Goal: Task Accomplishment & Management: Manage account settings

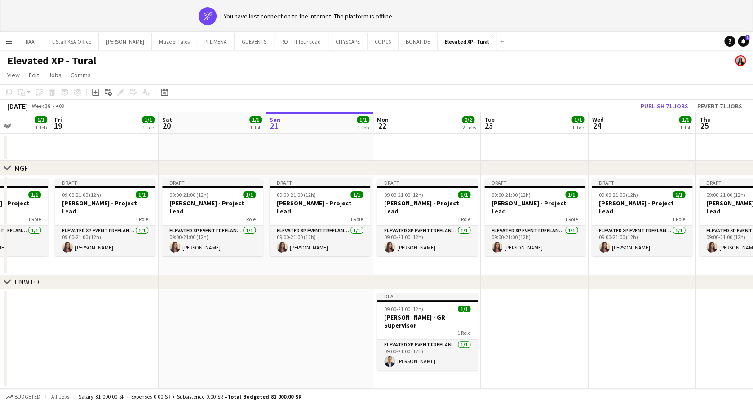
scroll to position [0, 249]
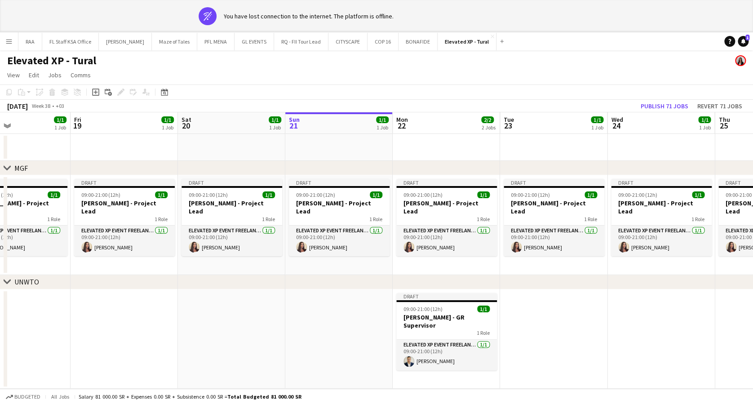
drag, startPoint x: 79, startPoint y: 298, endPoint x: 582, endPoint y: 308, distance: 502.6
click at [582, 308] on app-calendar-viewport "Tue 16 Wed 17 Thu 18 1/1 1 Job Fri 19 1/1 1 Job Sat 20 1/1 1 Job Sun 21 1/1 1 J…" at bounding box center [376, 271] width 753 height 318
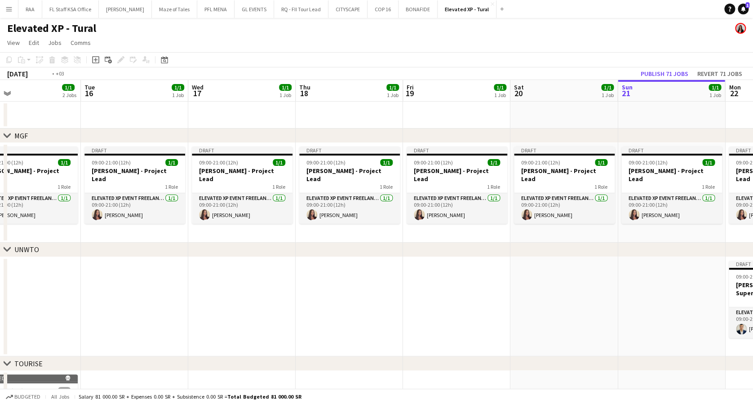
drag, startPoint x: 210, startPoint y: 308, endPoint x: 615, endPoint y: 283, distance: 405.8
click at [615, 283] on app-calendar-viewport "Sat 13 Sun 14 Mon 15 1/1 2 Jobs Tue 16 1/1 1 Job Wed 17 1/1 1 Job Thu 18 1/1 1 …" at bounding box center [376, 275] width 753 height 391
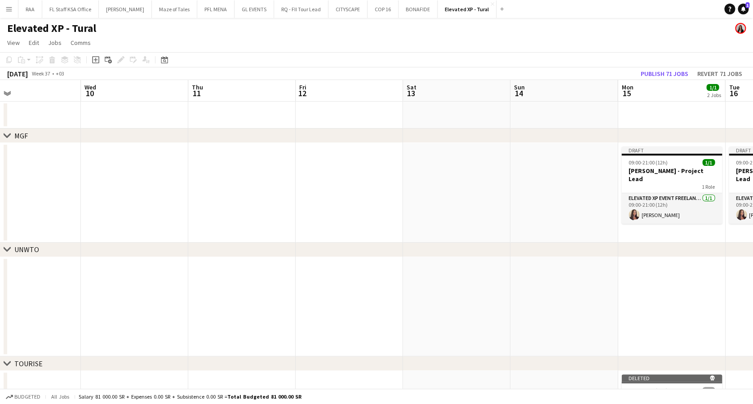
click at [428, 278] on app-calendar-viewport "Sun 7 Mon 8 Tue 9 Wed 10 Thu 11 Fri 12 Sat 13 Sun 14 Mon 15 1/1 2 Jobs Tue 16 1…" at bounding box center [376, 275] width 753 height 391
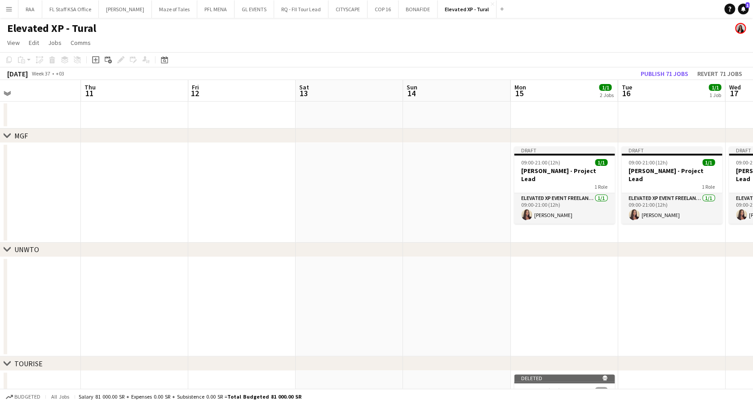
drag, startPoint x: 497, startPoint y: 216, endPoint x: 385, endPoint y: 223, distance: 111.7
click at [385, 223] on app-calendar-viewport "Sun 7 Mon 8 Tue 9 Wed 10 Thu 11 Fri 12 Sat 13 Sun 14 Mon 15 1/1 2 Jobs Tue 16 1…" at bounding box center [376, 275] width 753 height 391
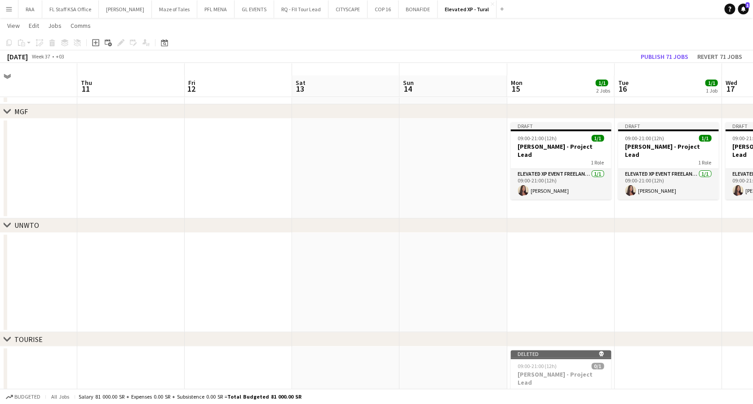
scroll to position [21, 0]
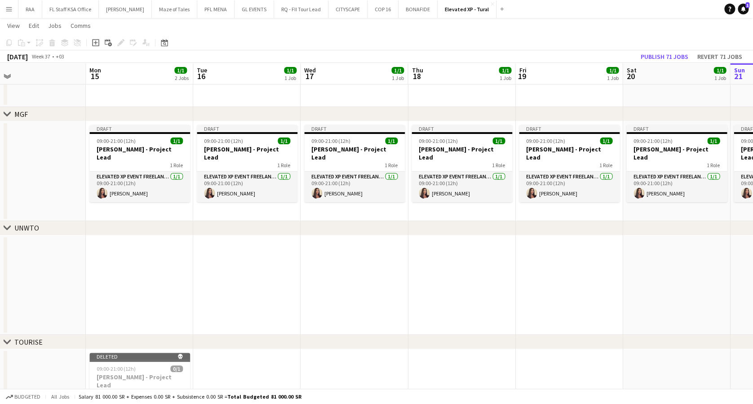
drag, startPoint x: 424, startPoint y: 271, endPoint x: 24, endPoint y: 329, distance: 404.7
click at [0, 329] on html "Menu Boards Boards Boards All jobs Status Workforce Workforce My Workforce Recr…" at bounding box center [376, 221] width 753 height 485
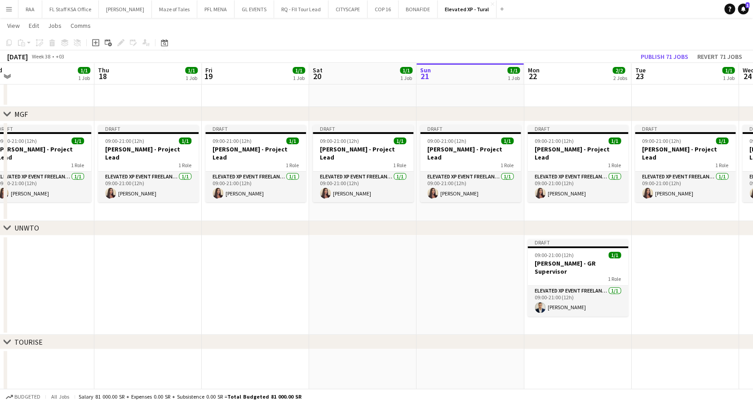
scroll to position [0, 390]
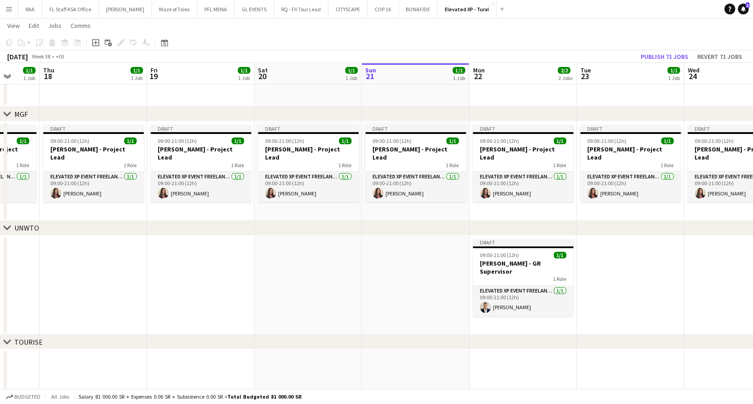
drag, startPoint x: 370, startPoint y: 316, endPoint x: -3, endPoint y: 364, distance: 375.7
click at [0, 364] on html "Menu Boards Boards Boards All jobs Status Workforce Workforce My Workforce Recr…" at bounding box center [376, 221] width 753 height 485
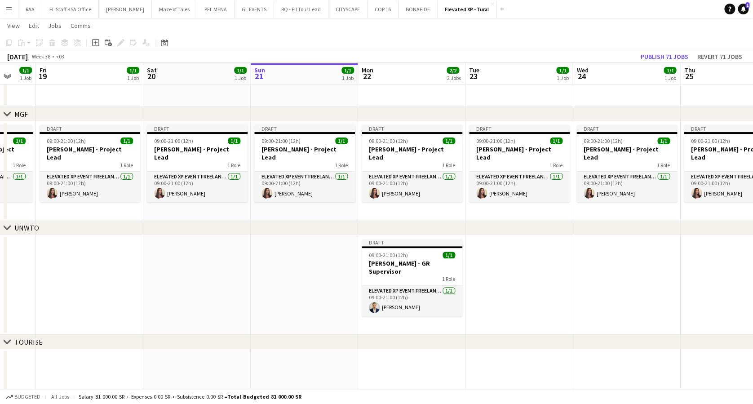
scroll to position [0, 339]
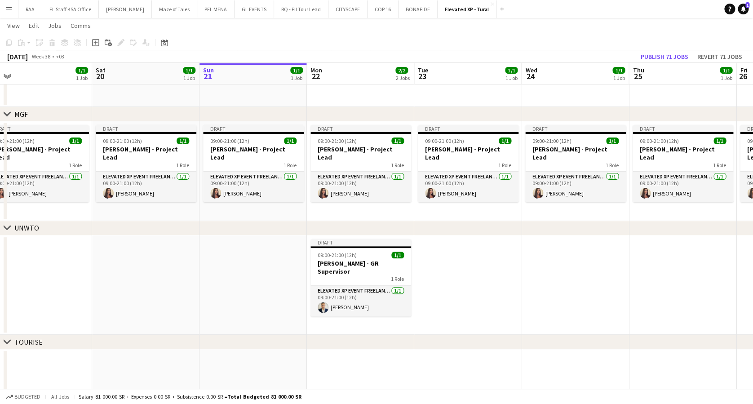
drag, startPoint x: 358, startPoint y: 300, endPoint x: 194, endPoint y: 319, distance: 165.1
click at [195, 319] on app-calendar-viewport "Tue 16 1/1 1 Job Wed 17 1/1 1 Job Thu 18 1/1 1 Job Fri 19 1/1 1 Job Sat 20 1/1 …" at bounding box center [376, 231] width 753 height 435
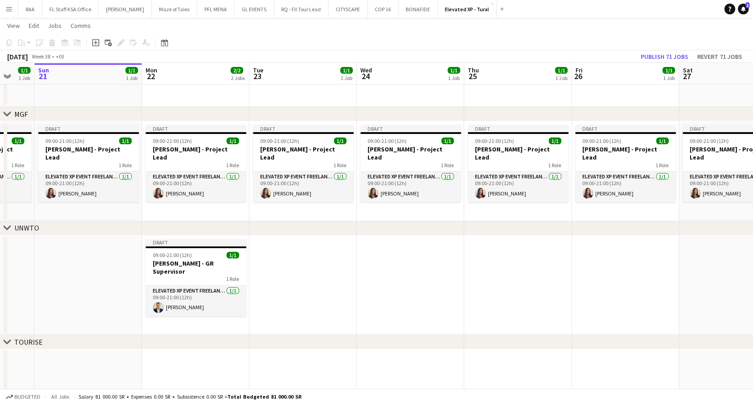
drag, startPoint x: 621, startPoint y: 263, endPoint x: 455, endPoint y: 299, distance: 170.2
click at [455, 299] on app-calendar-viewport "Thu 18 1/1 1 Job Fri 19 1/1 1 Job Sat 20 1/1 1 Job Sun 21 1/1 1 Job Mon 22 2/2 …" at bounding box center [376, 231] width 753 height 435
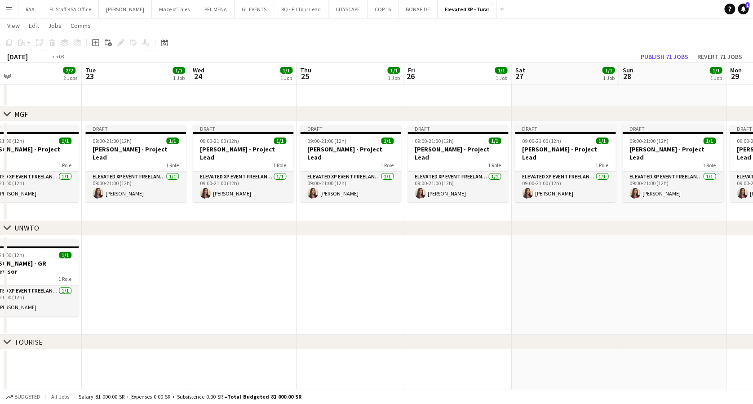
drag, startPoint x: 515, startPoint y: 314, endPoint x: 453, endPoint y: 323, distance: 62.3
click at [453, 323] on app-calendar-viewport "Thu 18 1/1 1 Job Fri 19 1/1 1 Job Sat 20 1/1 1 Job Sun 21 1/1 1 Job Mon 22 2/2 …" at bounding box center [376, 231] width 753 height 435
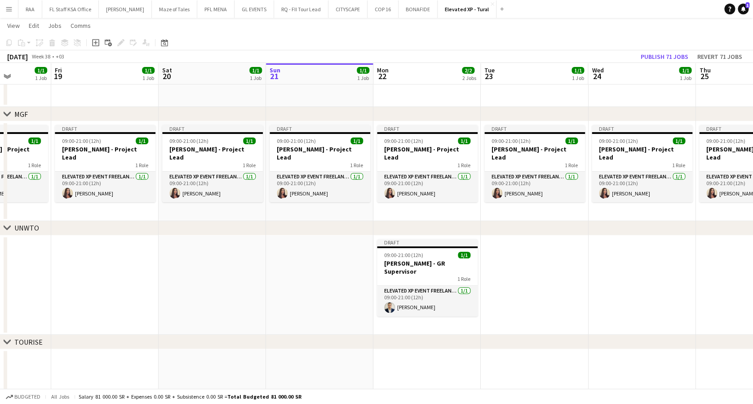
scroll to position [0, 265]
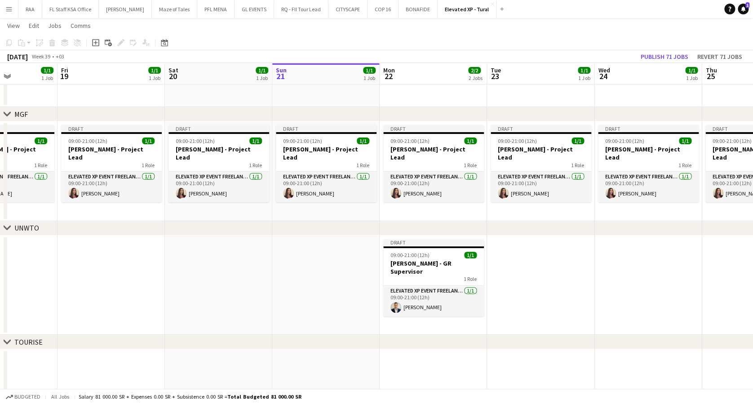
drag, startPoint x: 329, startPoint y: 266, endPoint x: 737, endPoint y: 247, distance: 409.0
click at [738, 247] on app-calendar-viewport "Tue 16 1/1 1 Job Wed 17 1/1 1 Job Thu 18 1/1 1 Job Fri 19 1/1 1 Job Sat 20 1/1 …" at bounding box center [376, 231] width 753 height 435
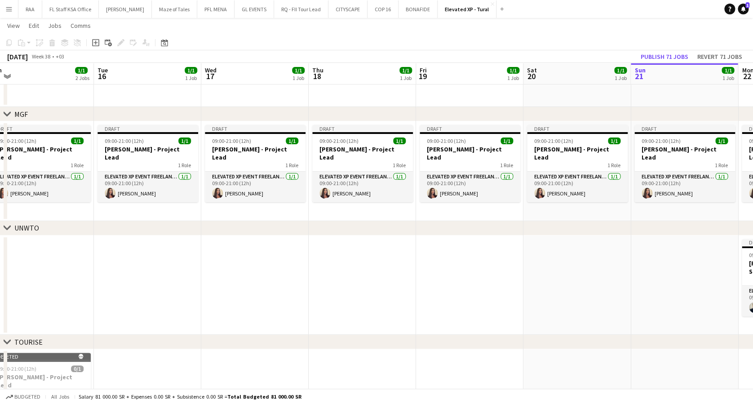
scroll to position [0, 222]
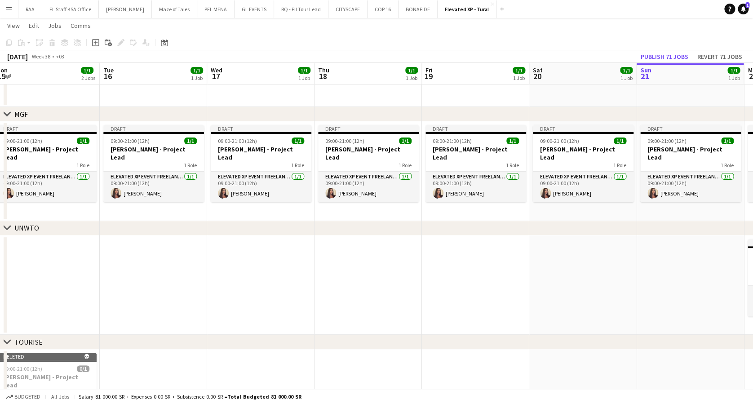
drag, startPoint x: 465, startPoint y: 303, endPoint x: 579, endPoint y: 304, distance: 114.6
click at [579, 304] on app-calendar-viewport "Sat 13 Sun 14 Mon 15 1/1 2 Jobs Tue 16 1/1 1 Job Wed 17 1/1 1 Job Thu 18 1/1 1 …" at bounding box center [376, 231] width 753 height 435
click at [265, 310] on app-date-cell at bounding box center [260, 286] width 107 height 100
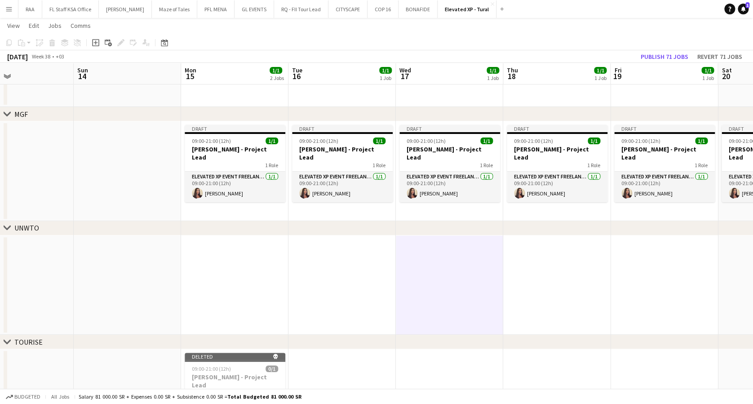
drag, startPoint x: 265, startPoint y: 306, endPoint x: 668, endPoint y: 282, distance: 403.4
click at [668, 282] on app-calendar-viewport "Thu 11 Fri 12 Sat 13 Sun 14 Mon 15 1/1 2 Jobs Tue 16 1/1 1 Job Wed 17 1/1 1 Job…" at bounding box center [376, 231] width 753 height 435
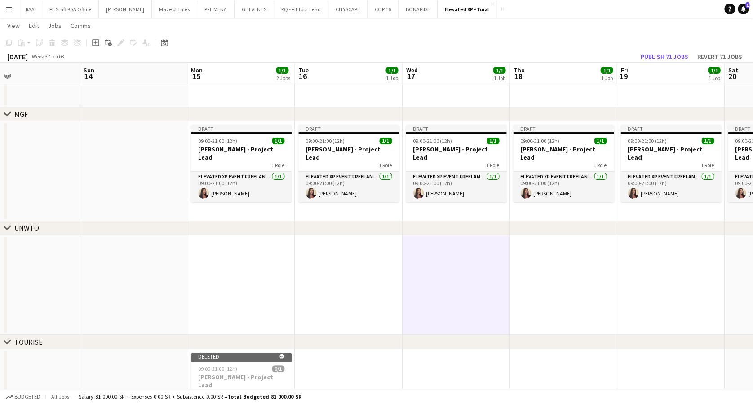
scroll to position [0, 252]
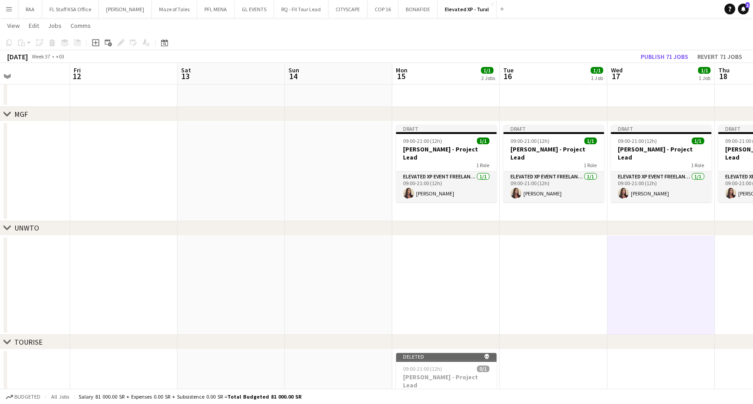
drag, startPoint x: 497, startPoint y: 283, endPoint x: 279, endPoint y: 295, distance: 218.8
click at [279, 295] on app-calendar-viewport "Tue 9 Wed 10 Thu 11 Fri 12 Sat 13 Sun 14 Mon 15 1/1 2 Jobs Tue 16 1/1 1 Job Wed…" at bounding box center [376, 231] width 753 height 435
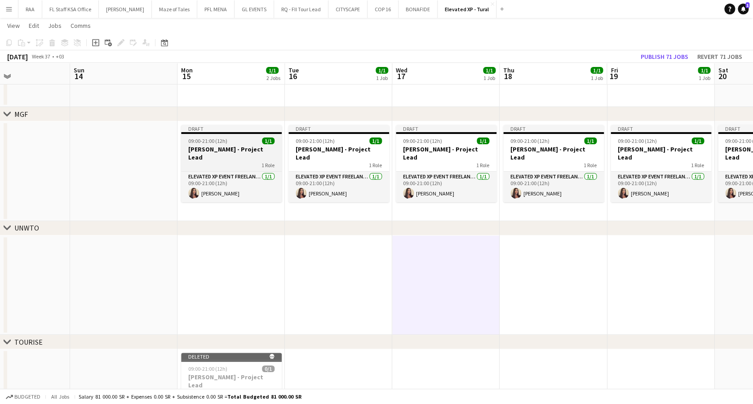
click at [237, 146] on h3 "[PERSON_NAME] - Project Lead" at bounding box center [231, 153] width 101 height 16
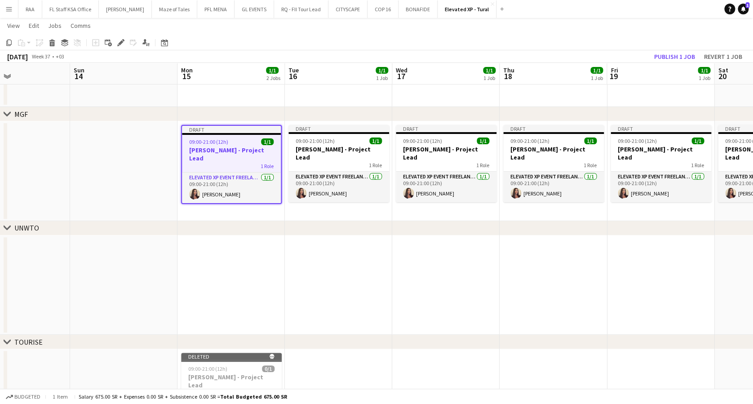
click at [236, 162] on div "1 Role" at bounding box center [231, 165] width 99 height 7
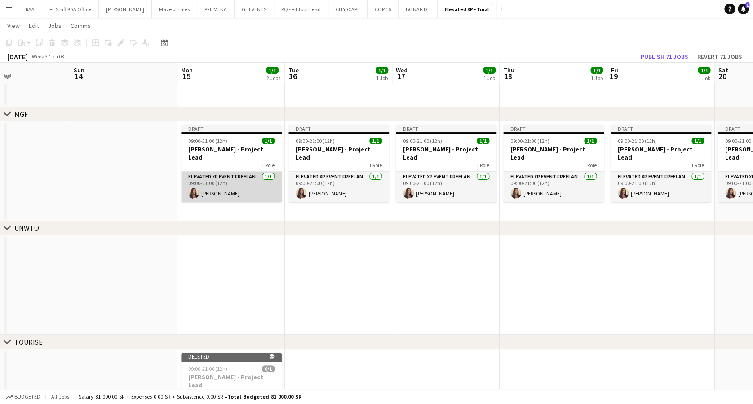
click at [258, 179] on app-card-role "Elevated XP Event Freelancer [DATE] 09:00-21:00 (12h) [PERSON_NAME]" at bounding box center [231, 187] width 101 height 31
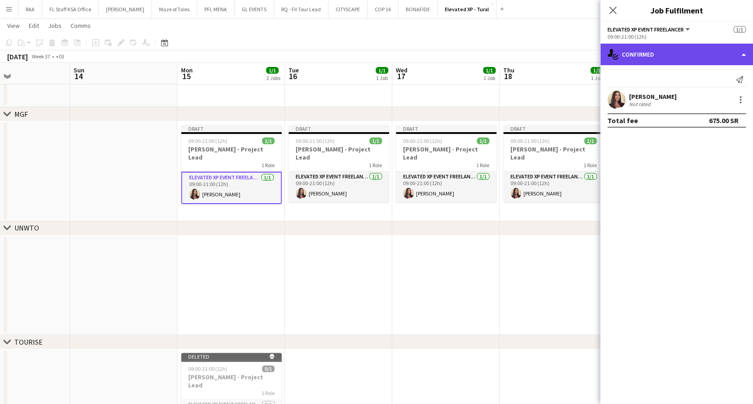
click at [704, 55] on div "single-neutral-actions-check-2 Confirmed" at bounding box center [677, 55] width 153 height 22
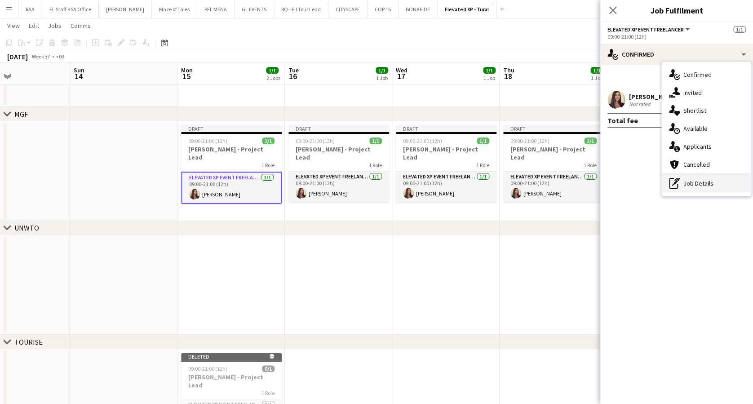
click at [703, 187] on div "pen-write Job Details" at bounding box center [706, 183] width 89 height 18
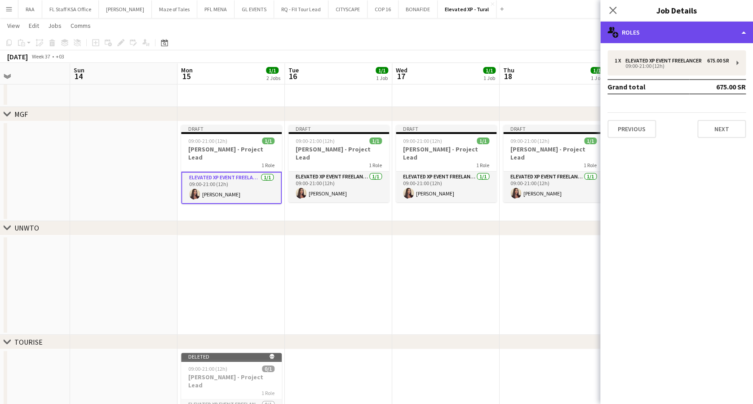
click at [672, 32] on div "multiple-users-add Roles" at bounding box center [677, 33] width 153 height 22
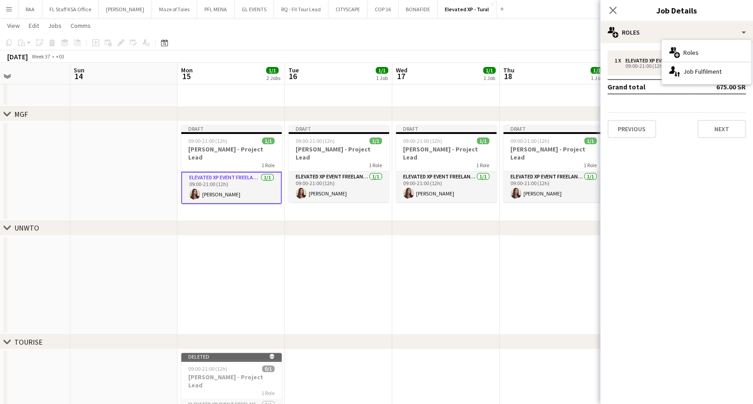
click at [248, 181] on app-card-role "Elevated XP Event Freelancer [DATE] 09:00-21:00 (12h) [PERSON_NAME]" at bounding box center [231, 188] width 101 height 32
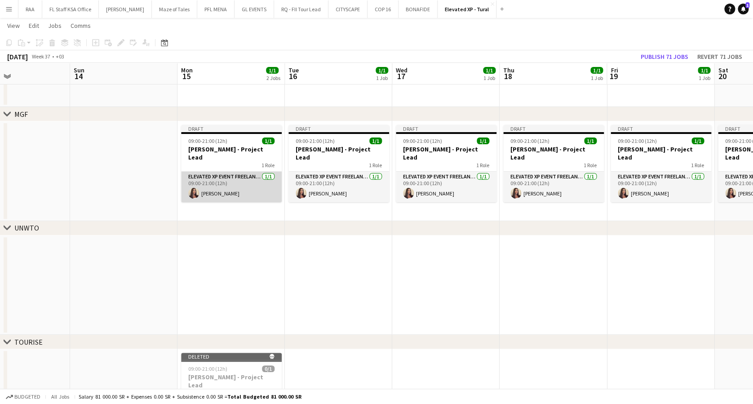
click at [255, 185] on app-card-role "Elevated XP Event Freelancer [DATE] 09:00-21:00 (12h) [PERSON_NAME]" at bounding box center [231, 187] width 101 height 31
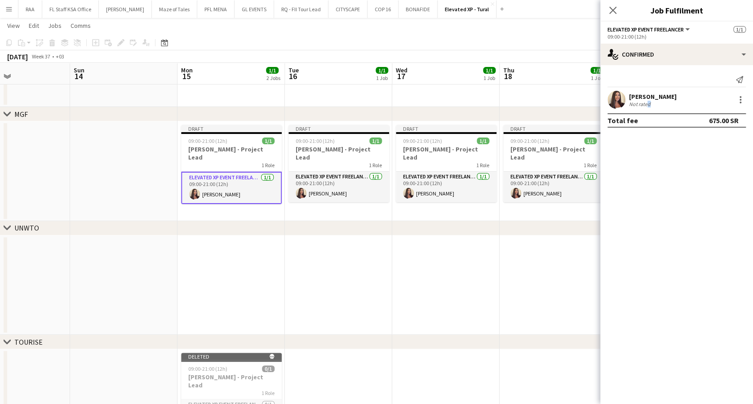
click at [646, 101] on div "Not rated" at bounding box center [640, 104] width 23 height 7
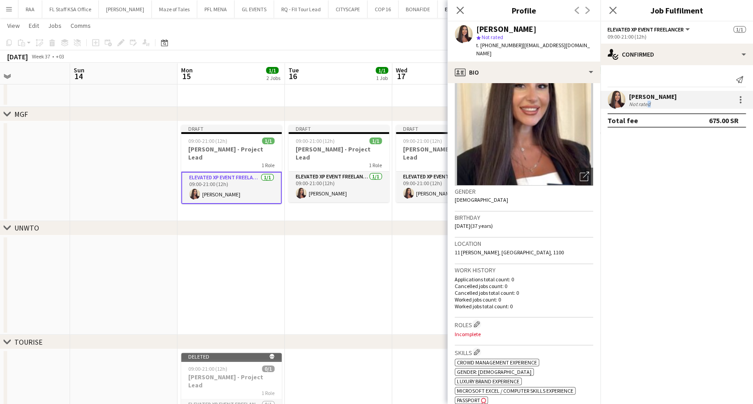
scroll to position [120, 0]
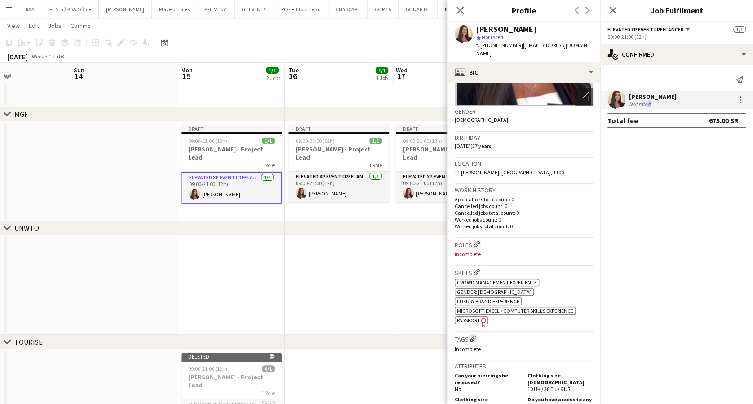
click at [476, 335] on app-icon "Edit crew company tags" at bounding box center [473, 338] width 6 height 6
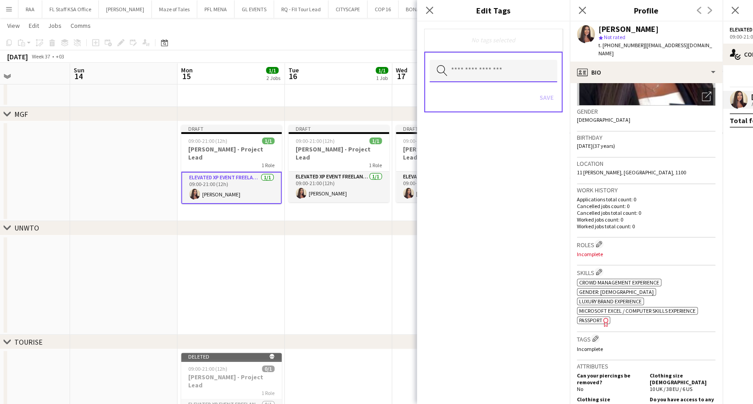
click at [467, 79] on input "text" at bounding box center [494, 71] width 128 height 22
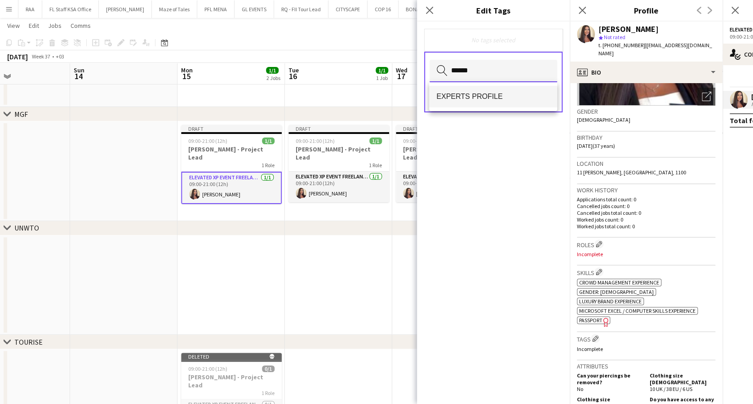
type input "******"
click at [468, 96] on span "EXPERTS PROFILE" at bounding box center [492, 96] width 113 height 9
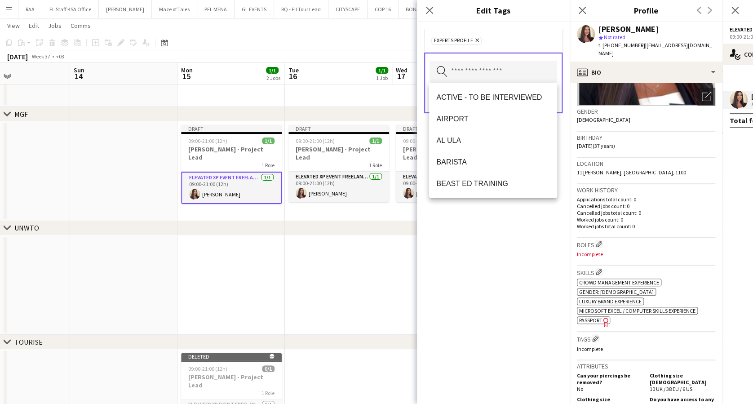
click at [511, 34] on div "EXPERTS PROFILE Remove" at bounding box center [493, 40] width 138 height 23
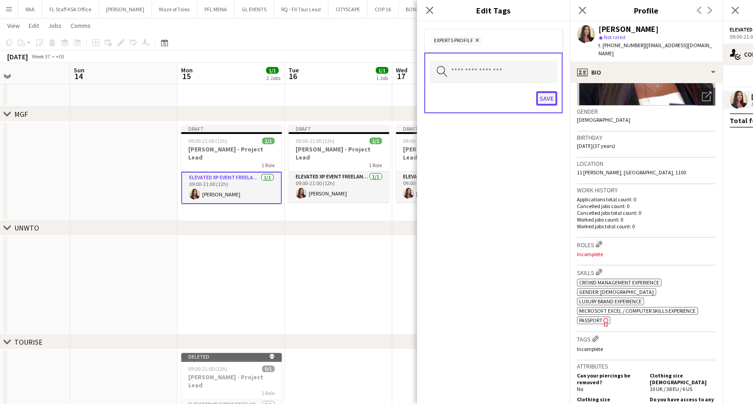
click at [545, 96] on button "Save" at bounding box center [546, 98] width 21 height 14
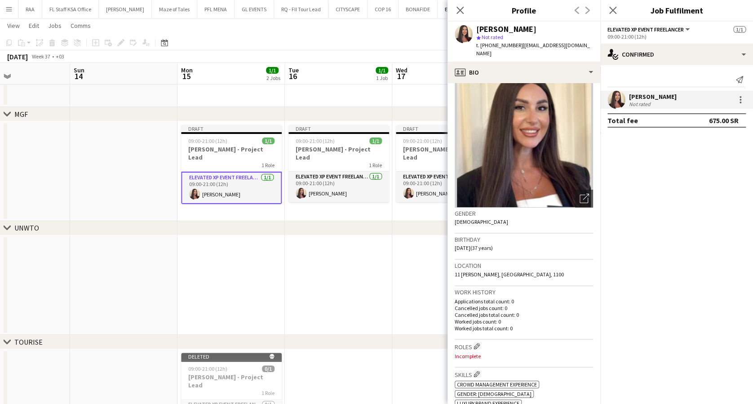
scroll to position [0, 0]
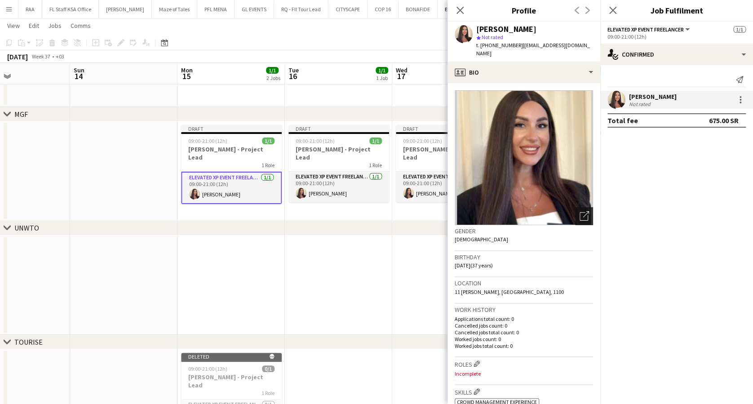
click at [580, 211] on icon "Open photos pop-in" at bounding box center [584, 215] width 9 height 9
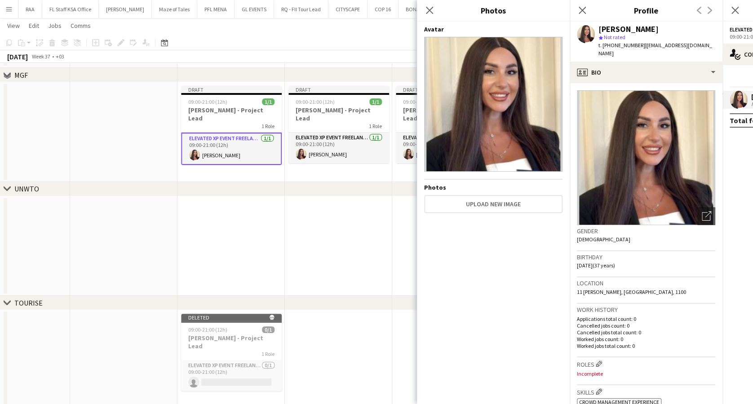
scroll to position [21, 0]
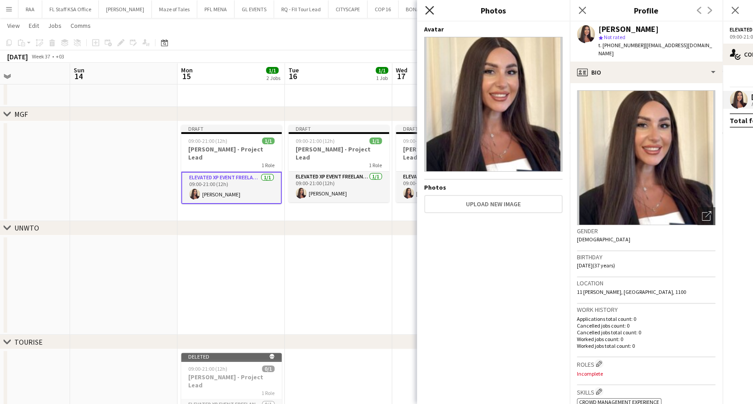
click at [429, 8] on icon "Close pop-in" at bounding box center [429, 10] width 9 height 9
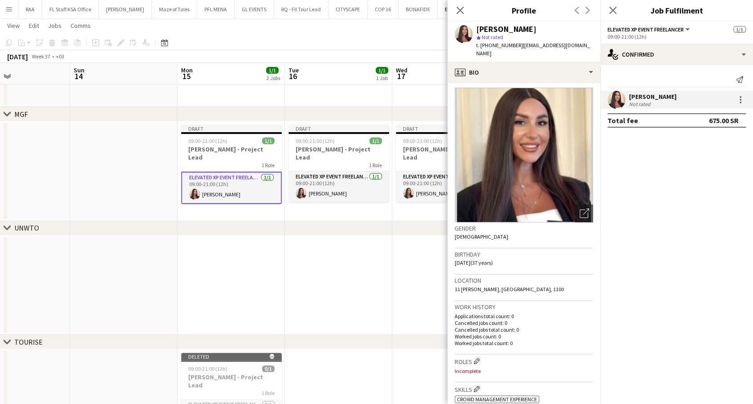
scroll to position [0, 0]
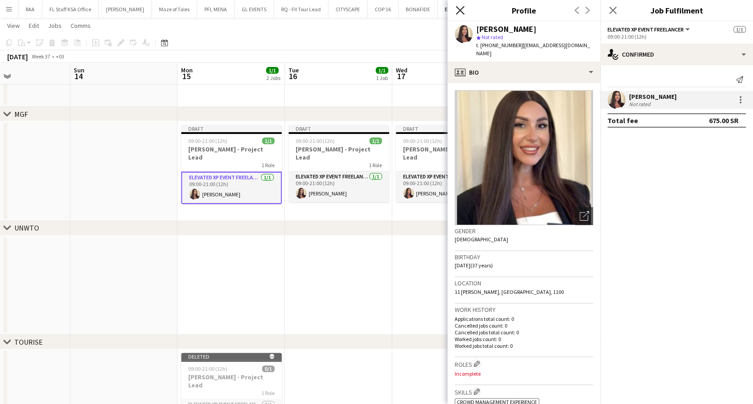
click at [461, 7] on icon "Close pop-in" at bounding box center [460, 10] width 9 height 9
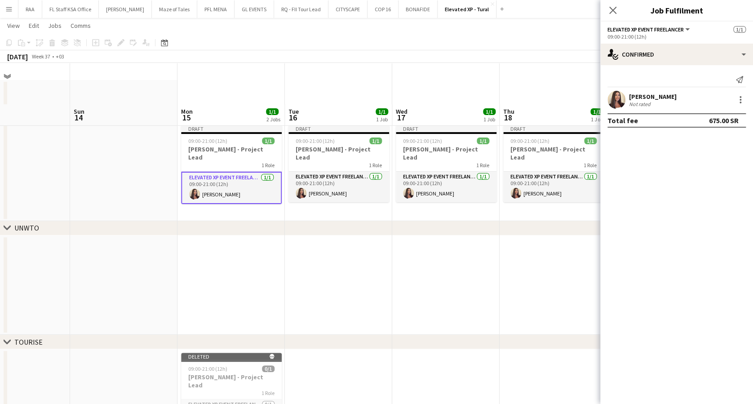
scroll to position [80, 0]
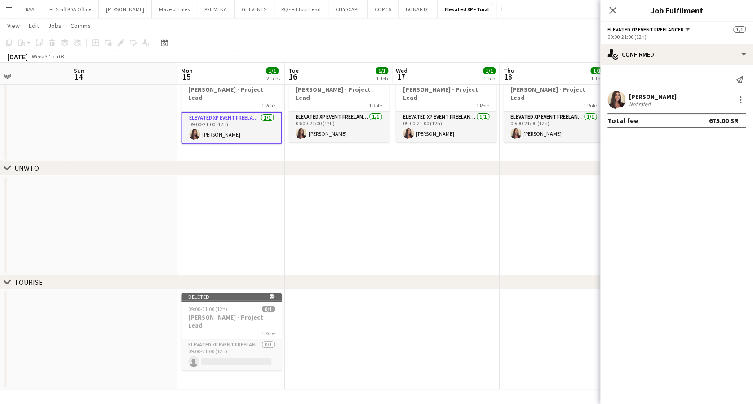
click at [320, 201] on app-date-cell at bounding box center [338, 226] width 107 height 100
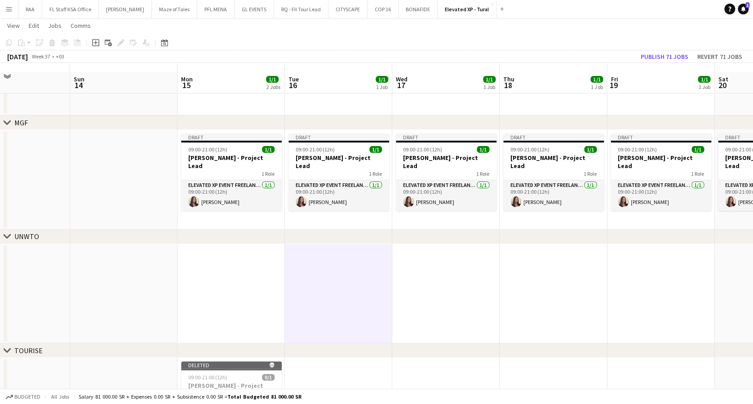
scroll to position [0, 0]
